Goal: Task Accomplishment & Management: Use online tool/utility

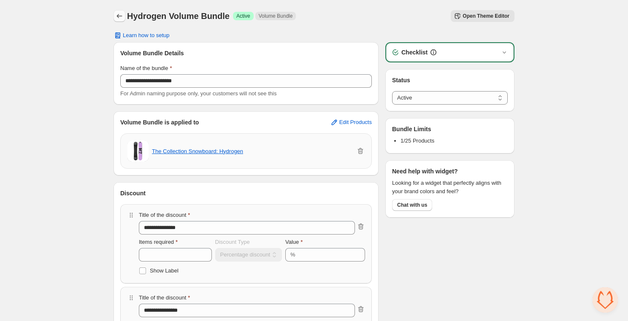
click at [119, 14] on icon "Back" at bounding box center [119, 16] width 8 height 8
